Goal: Information Seeking & Learning: Learn about a topic

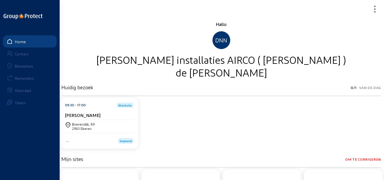
click at [36, 64] on link "Bezoeken" at bounding box center [30, 66] width 54 height 12
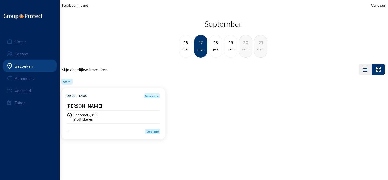
click at [74, 3] on span "Bekijk per maand" at bounding box center [74, 5] width 27 height 4
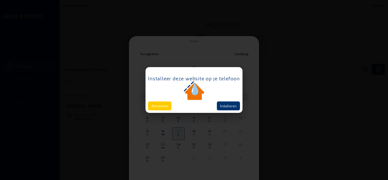
drag, startPoint x: 164, startPoint y: 104, endPoint x: 185, endPoint y: 86, distance: 27.8
click at [164, 104] on button "Annuleren" at bounding box center [159, 105] width 23 height 9
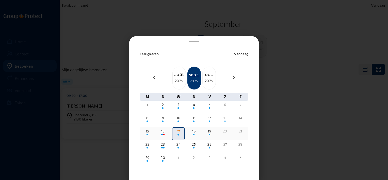
click at [145, 135] on div at bounding box center [147, 135] width 11 height 2
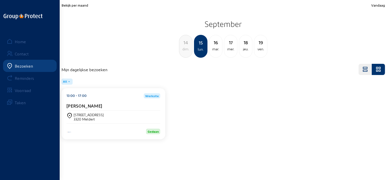
click at [81, 100] on div "13:00 - 17:00 Werksite [PERSON_NAME]" at bounding box center [114, 101] width 94 height 17
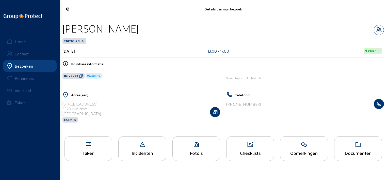
drag, startPoint x: 178, startPoint y: 28, endPoint x: 65, endPoint y: 24, distance: 113.6
click at [65, 24] on div "[PERSON_NAME]" at bounding box center [222, 28] width 321 height 13
copy div "[PERSON_NAME]"
click at [77, 75] on span "ID: 28081" at bounding box center [71, 76] width 14 height 4
click at [67, 11] on icon at bounding box center [86, 9] width 46 height 9
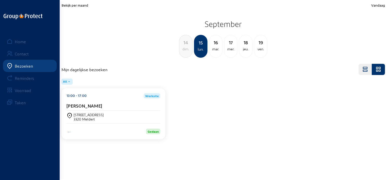
click at [215, 45] on div "16" at bounding box center [215, 42] width 13 height 7
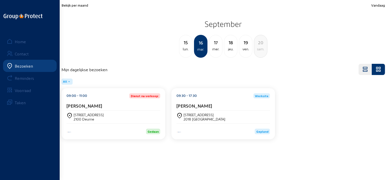
click at [108, 105] on div "[PERSON_NAME]" at bounding box center [114, 105] width 94 height 5
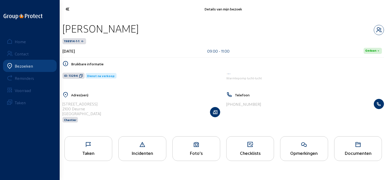
drag, startPoint x: 122, startPoint y: 28, endPoint x: 61, endPoint y: 27, distance: 60.4
click at [61, 27] on div "[PERSON_NAME] 198914-1-1 [DATE] 09:00 - 11:00 Gedaan Bruikbare informatie ID: 1…" at bounding box center [223, 75] width 330 height 115
copy div "[PERSON_NAME]"
drag, startPoint x: 78, startPoint y: 74, endPoint x: 91, endPoint y: 78, distance: 13.4
click at [79, 74] on icon at bounding box center [81, 76] width 4 height 4
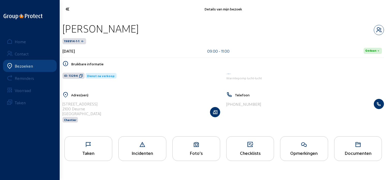
click at [73, 12] on icon at bounding box center [86, 9] width 46 height 9
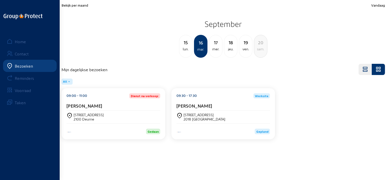
click at [241, 104] on div "[PERSON_NAME]" at bounding box center [223, 105] width 94 height 5
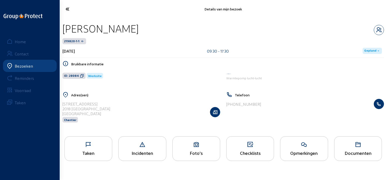
drag, startPoint x: 138, startPoint y: 28, endPoint x: 64, endPoint y: 28, distance: 73.9
click at [64, 28] on div "[PERSON_NAME]" at bounding box center [222, 28] width 321 height 13
copy div "[PERSON_NAME]"
click at [82, 78] on span "ID: 28084" at bounding box center [73, 76] width 23 height 6
drag, startPoint x: 69, startPoint y: 10, endPoint x: 72, endPoint y: 10, distance: 2.8
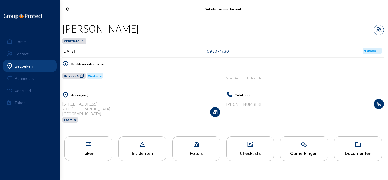
click at [69, 10] on icon at bounding box center [86, 9] width 46 height 9
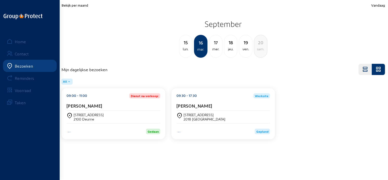
click at [217, 50] on div "mer." at bounding box center [215, 49] width 13 height 6
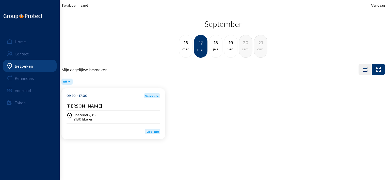
click at [87, 95] on div "09:30 - 17:00 Werksite" at bounding box center [114, 95] width 94 height 5
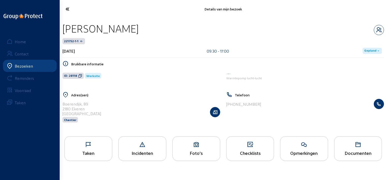
drag, startPoint x: 132, startPoint y: 28, endPoint x: 65, endPoint y: 29, distance: 67.0
click at [65, 29] on div "[PERSON_NAME]" at bounding box center [222, 28] width 321 height 13
copy div "[PERSON_NAME]"
click at [79, 78] on span "ID: 28118" at bounding box center [72, 76] width 21 height 6
click at [97, 147] on icon at bounding box center [88, 144] width 47 height 6
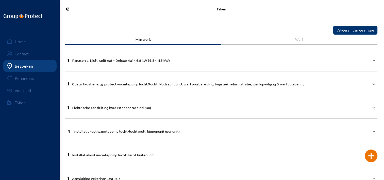
drag, startPoint x: 70, startPoint y: 8, endPoint x: 83, endPoint y: 10, distance: 12.8
click at [73, 8] on icon at bounding box center [85, 9] width 45 height 9
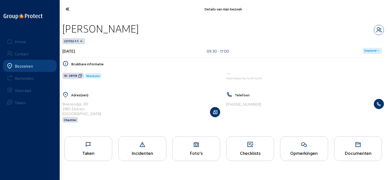
click at [71, 12] on icon at bounding box center [86, 9] width 46 height 9
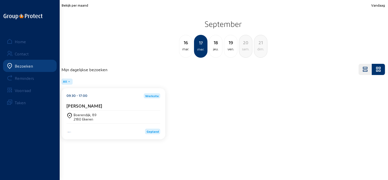
click at [218, 46] on div "jeu." at bounding box center [215, 49] width 13 height 6
click at [134, 104] on div "[PERSON_NAME]" at bounding box center [114, 105] width 94 height 5
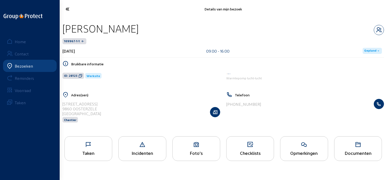
click at [93, 157] on div "Taken" at bounding box center [88, 148] width 48 height 25
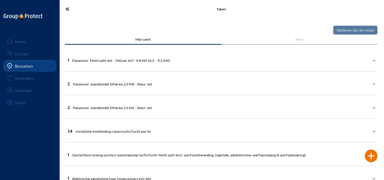
click at [70, 9] on icon at bounding box center [85, 9] width 45 height 9
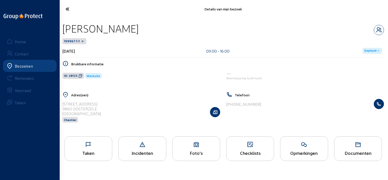
drag, startPoint x: 138, startPoint y: 28, endPoint x: 62, endPoint y: 28, distance: 75.9
click at [62, 28] on div "[PERSON_NAME] 109967-1-1 [DATE] 09:00 - 16:00 Gepland Bruikbare informatie ID: …" at bounding box center [223, 75] width 330 height 115
copy div "[PERSON_NAME]"
click at [81, 75] on icon at bounding box center [80, 76] width 4 height 4
click at [67, 10] on icon at bounding box center [86, 9] width 46 height 9
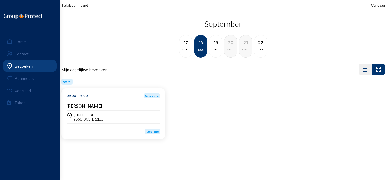
click at [18, 38] on link "Home" at bounding box center [30, 41] width 54 height 12
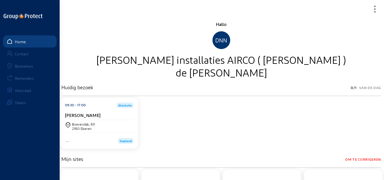
click at [375, 8] on icon at bounding box center [356, 9] width 45 height 9
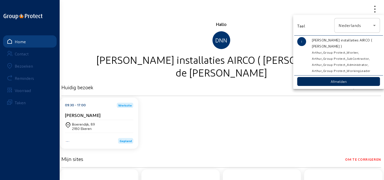
click at [311, 80] on button "Afmelden" at bounding box center [338, 81] width 83 height 9
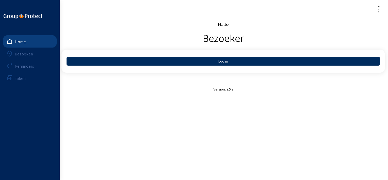
click at [134, 59] on button "Log in" at bounding box center [223, 61] width 313 height 9
